Goal: Information Seeking & Learning: Learn about a topic

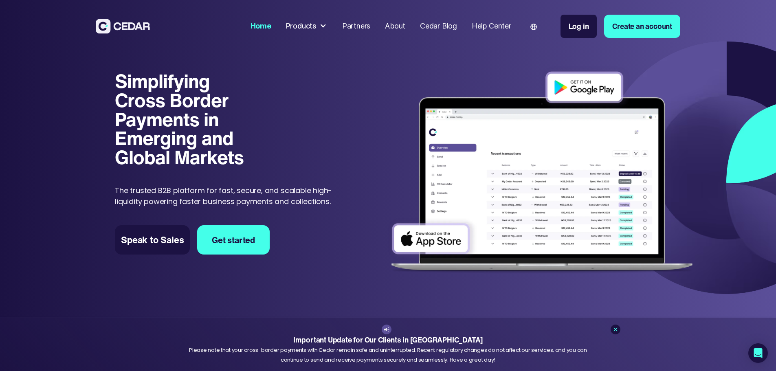
click at [331, 33] on div "Products" at bounding box center [306, 26] width 49 height 18
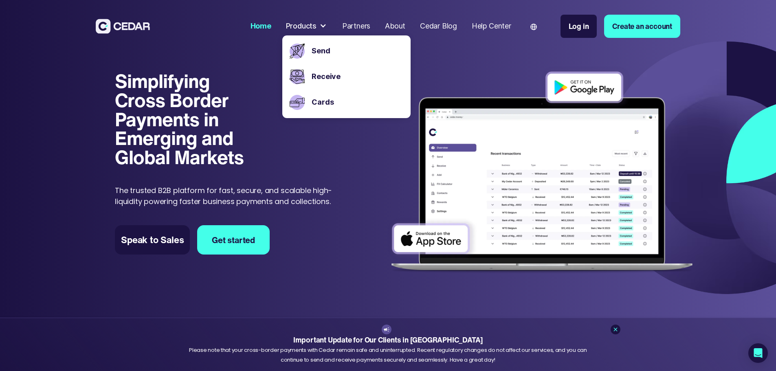
click at [324, 149] on div "Simplifying Cross Border Payments in Emerging and Global Markets Simplifying Cr…" at bounding box center [231, 139] width 233 height 135
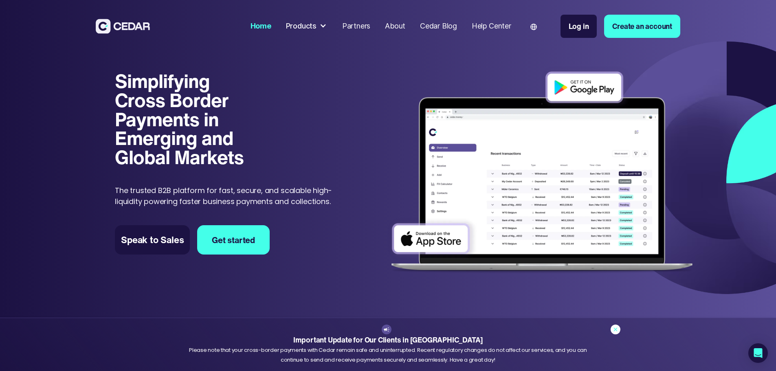
click at [615, 332] on icon at bounding box center [615, 329] width 7 height 7
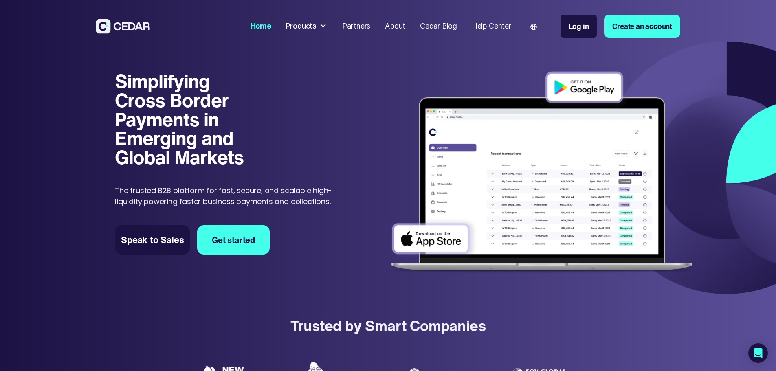
click at [137, 72] on h1 "Simplifying Cross Border Payments in Emerging and Global Markets" at bounding box center [185, 119] width 140 height 95
click at [77, 154] on div "Simplifying Cross Border Payments in Emerging and Global Markets Simplifying Cr…" at bounding box center [388, 168] width 776 height 262
click at [274, 141] on div "Simplifying Cross Border Payments in Emerging and Global Markets Simplifying Cr…" at bounding box center [231, 139] width 233 height 135
click at [317, 29] on div "Products" at bounding box center [301, 26] width 31 height 11
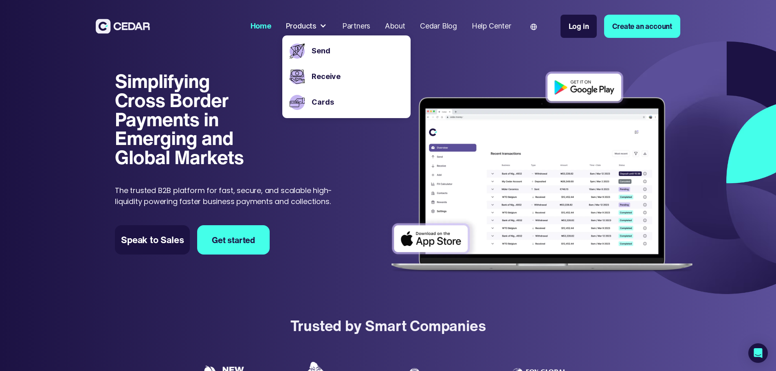
click at [348, 152] on div "Simplifying Cross Border Payments in Emerging and Global Markets Simplifying Cr…" at bounding box center [231, 139] width 233 height 135
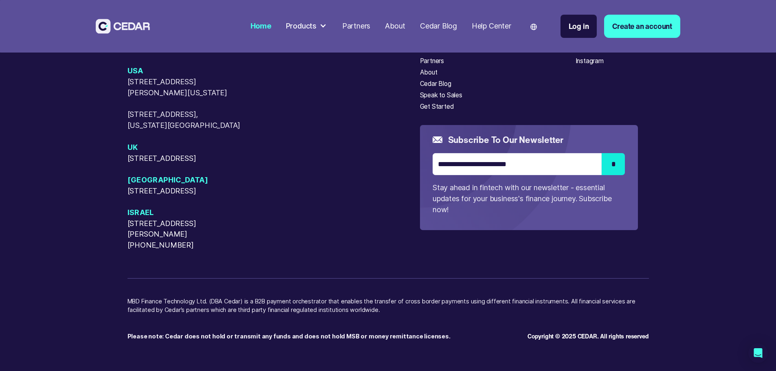
scroll to position [3912, 0]
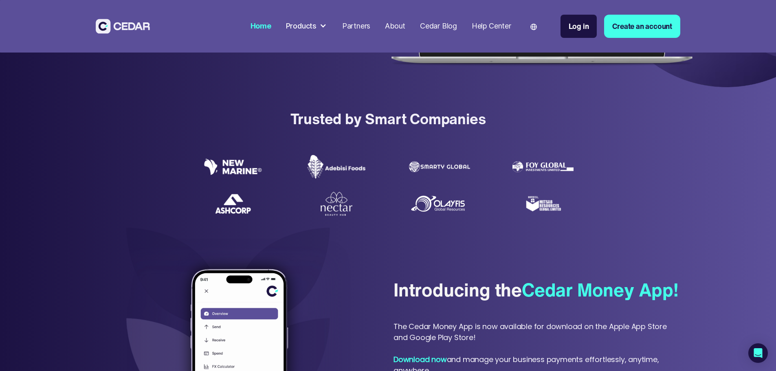
scroll to position [163, 0]
